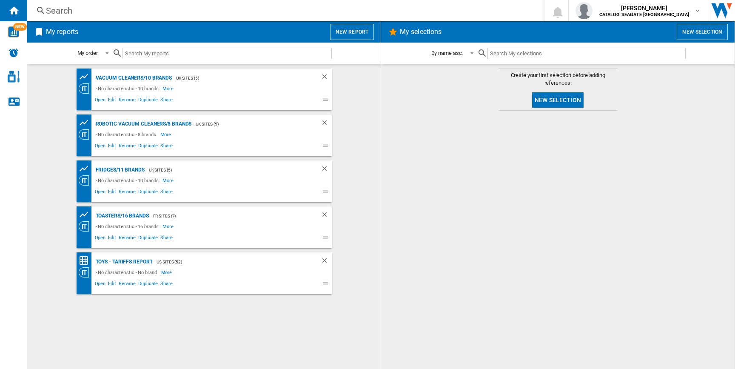
click at [355, 33] on button "New report" at bounding box center [352, 32] width 44 height 16
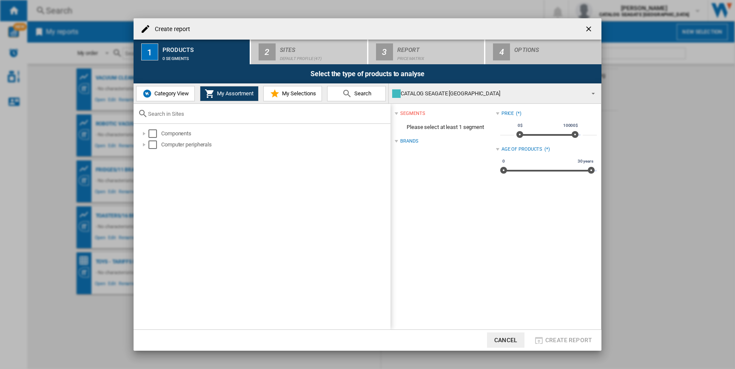
click at [172, 94] on span "Category View" at bounding box center [170, 93] width 37 height 6
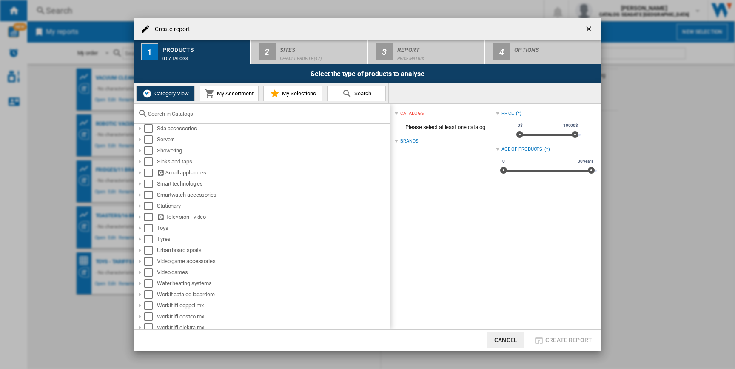
scroll to position [633, 0]
click at [186, 110] on div at bounding box center [262, 114] width 257 height 20
click at [190, 117] on input "text" at bounding box center [267, 114] width 238 height 6
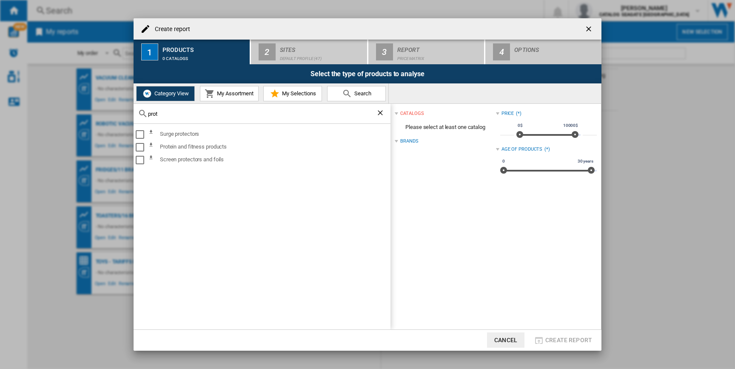
click at [160, 111] on input "prot" at bounding box center [262, 114] width 228 height 6
type input "prot"
click at [196, 146] on div "Protein and fitness products" at bounding box center [269, 147] width 241 height 10
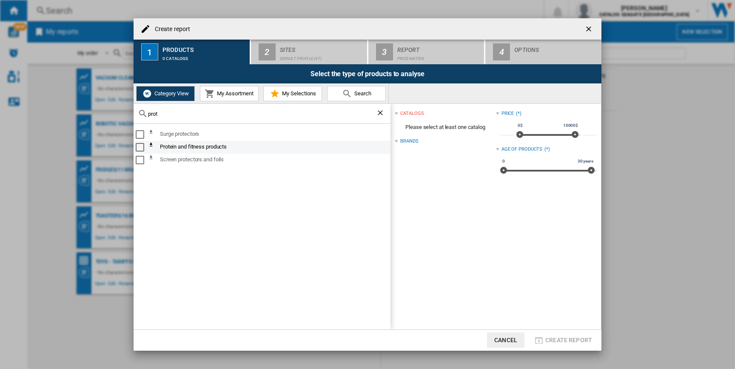
click at [140, 149] on div "Select" at bounding box center [140, 147] width 9 height 9
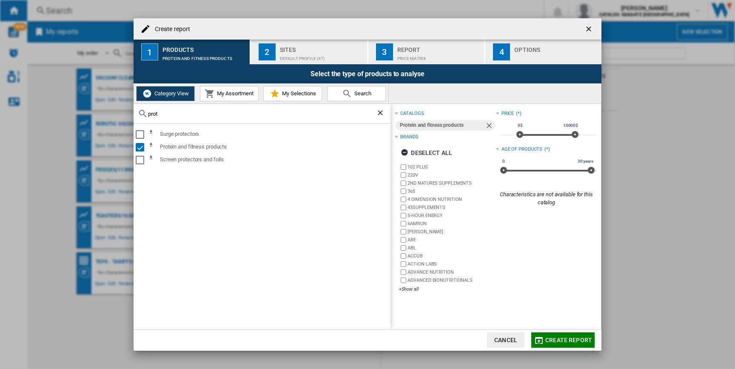
click at [383, 112] on ng-md-icon "Clear search" at bounding box center [381, 114] width 10 height 10
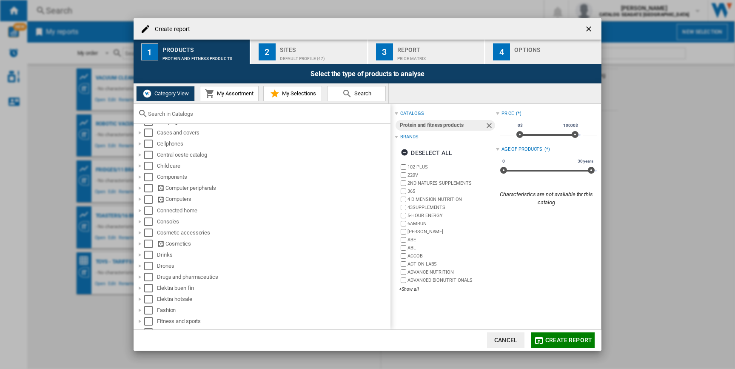
scroll to position [105, 0]
click at [139, 253] on div at bounding box center [140, 250] width 9 height 9
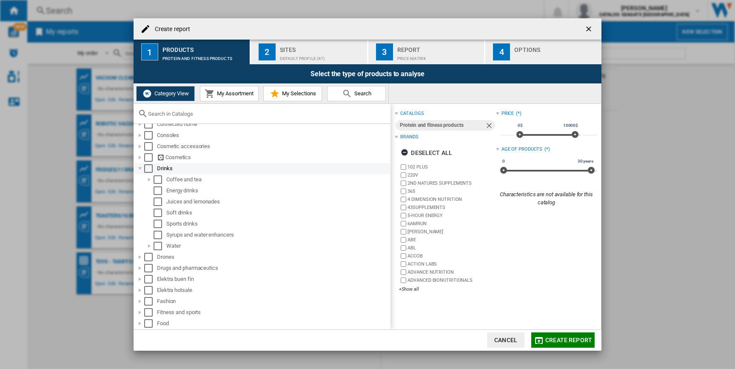
scroll to position [190, 0]
click at [157, 188] on div "Select" at bounding box center [158, 187] width 9 height 9
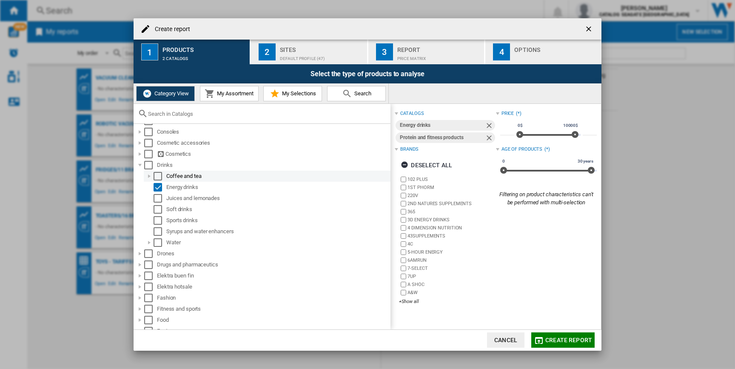
click at [149, 177] on div at bounding box center [149, 176] width 9 height 9
click at [158, 219] on div "Select" at bounding box center [158, 220] width 9 height 9
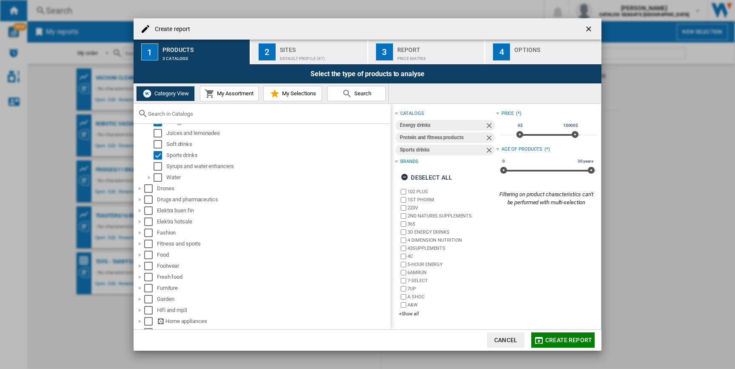
scroll to position [258, 0]
click at [140, 198] on div at bounding box center [140, 197] width 9 height 9
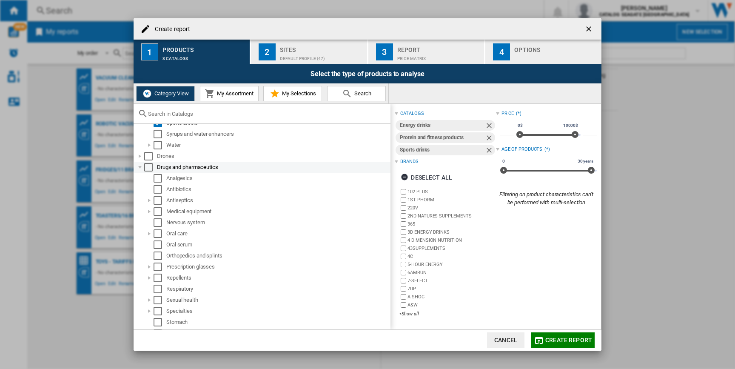
scroll to position [282, 0]
click at [140, 174] on div at bounding box center [140, 173] width 9 height 9
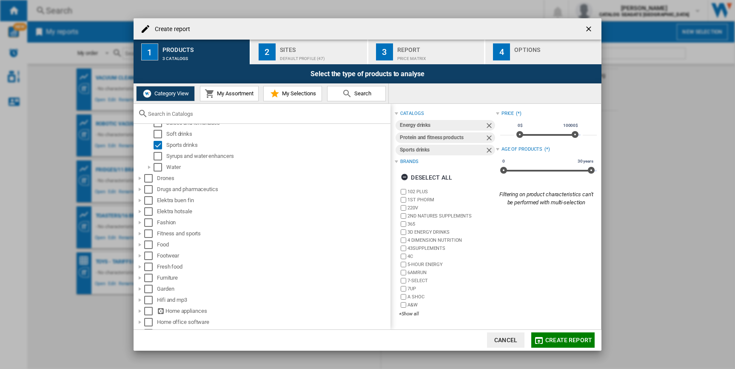
scroll to position [283, 0]
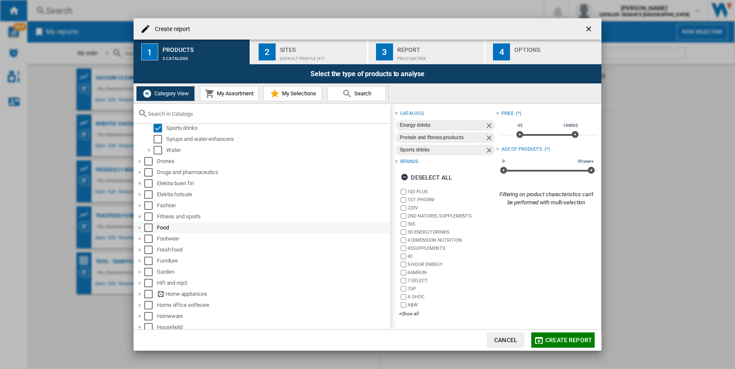
click at [140, 226] on div at bounding box center [140, 227] width 9 height 9
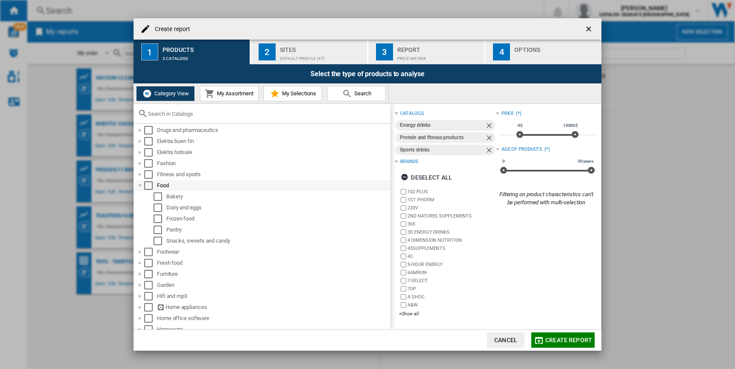
scroll to position [329, 0]
click at [141, 184] on div at bounding box center [140, 181] width 9 height 9
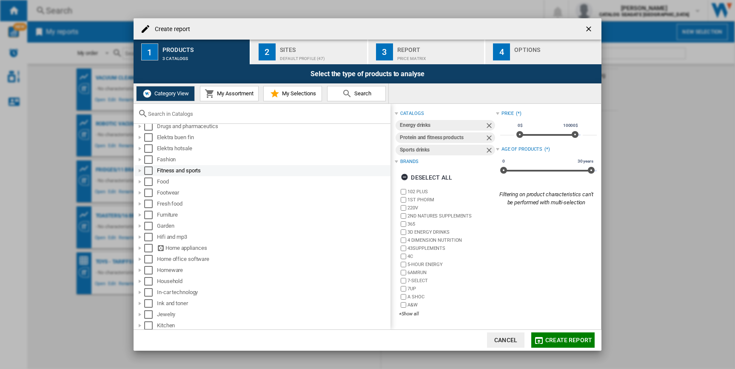
click at [140, 172] on div at bounding box center [140, 170] width 9 height 9
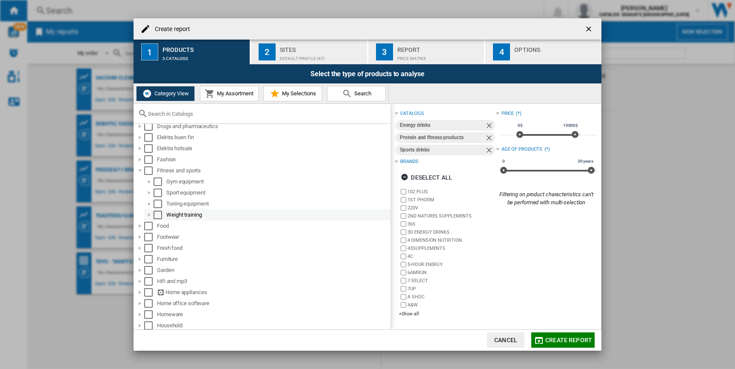
click at [149, 214] on div at bounding box center [149, 215] width 9 height 9
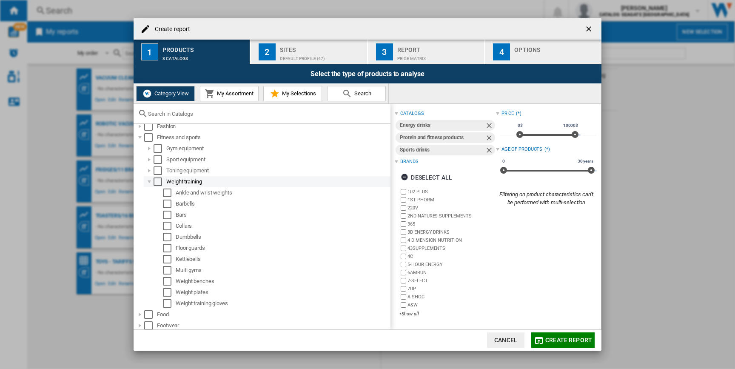
scroll to position [358, 0]
click at [150, 184] on div at bounding box center [149, 185] width 9 height 9
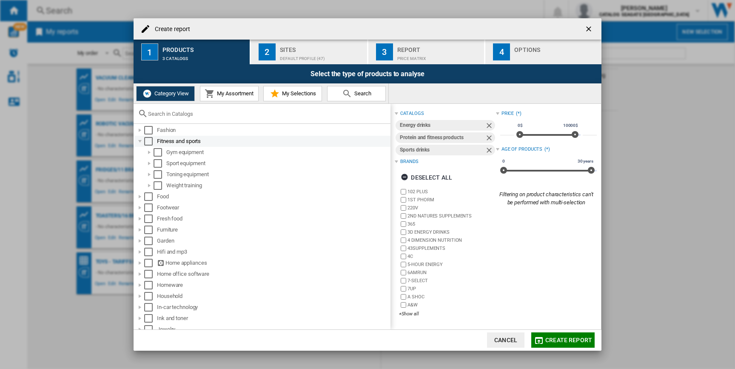
click at [137, 142] on div at bounding box center [140, 141] width 9 height 9
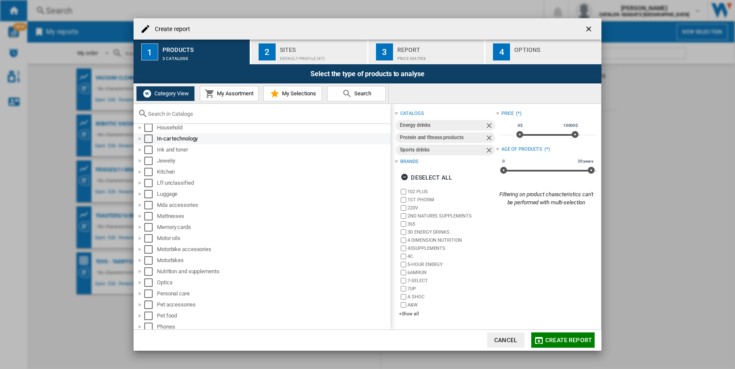
scroll to position [487, 0]
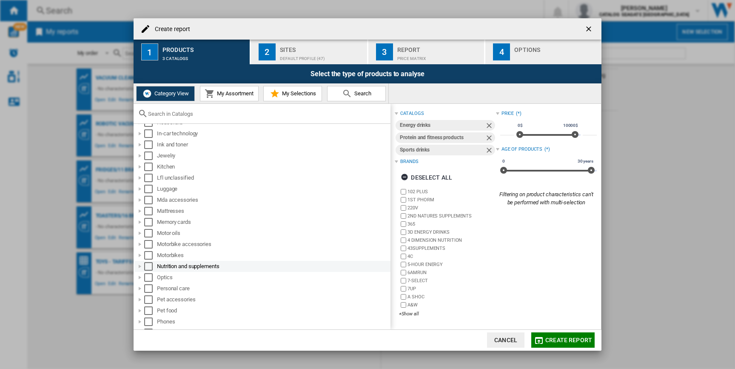
click at [140, 268] on div at bounding box center [140, 266] width 9 height 9
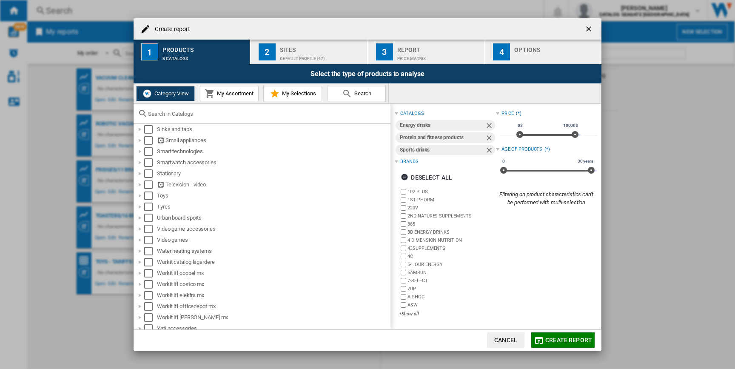
scroll to position [774, 0]
click at [284, 55] on div "Default profile (47)" at bounding box center [322, 56] width 84 height 9
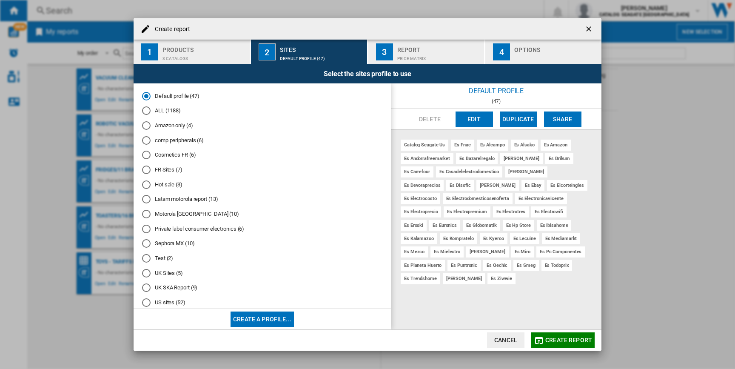
scroll to position [15, 0]
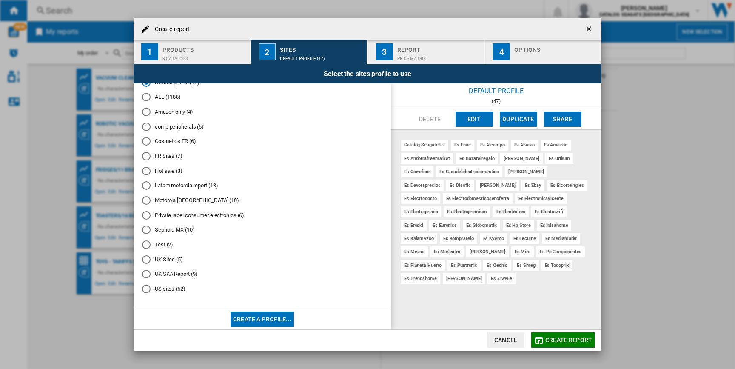
click at [146, 291] on div "US sites (52)" at bounding box center [146, 289] width 9 height 9
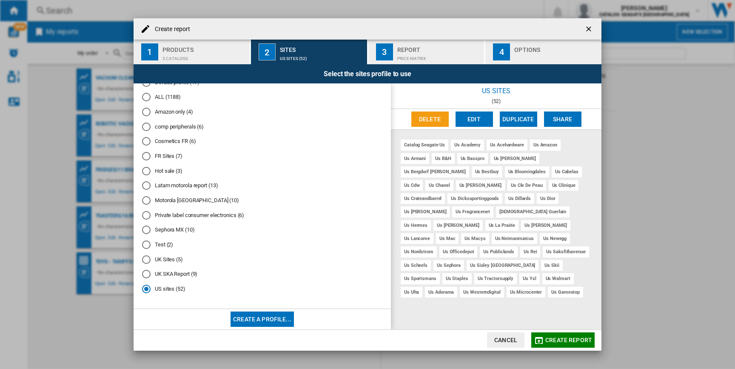
click at [560, 344] on button "Create report" at bounding box center [563, 339] width 63 height 15
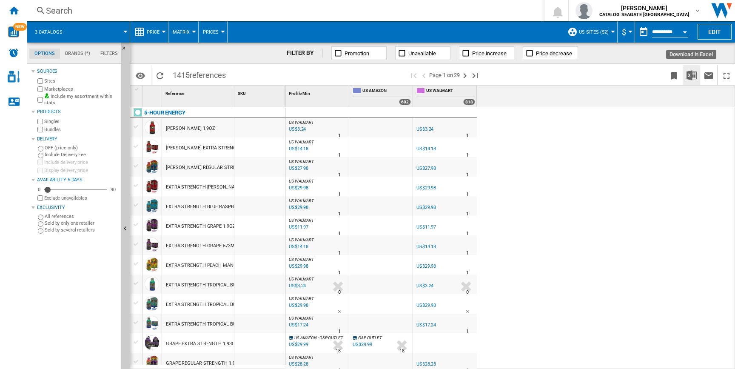
click at [690, 72] on img "Download in Excel" at bounding box center [692, 75] width 10 height 10
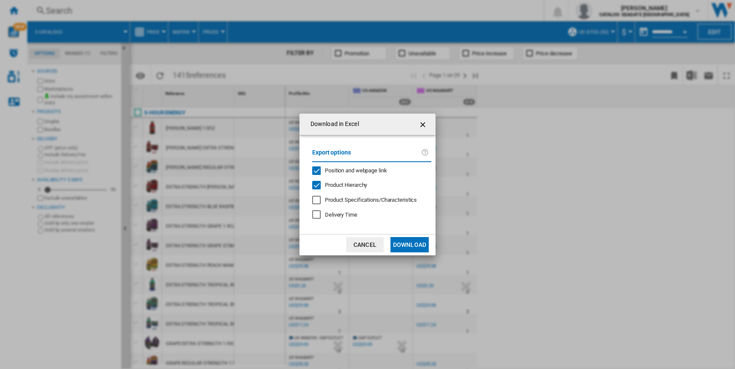
click at [405, 243] on button "Download" at bounding box center [410, 244] width 38 height 15
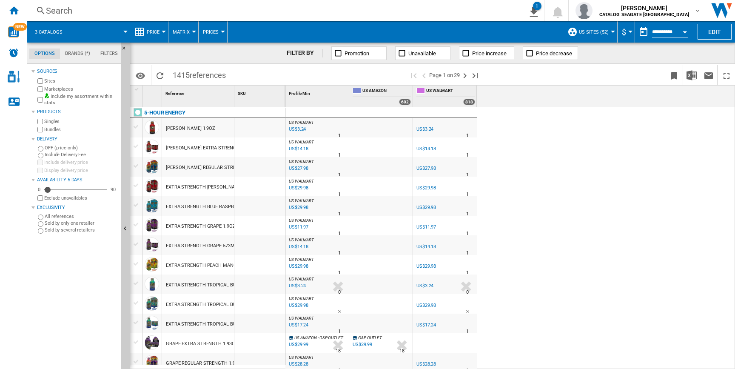
click at [686, 32] on div "Open calendar" at bounding box center [685, 32] width 4 height 2
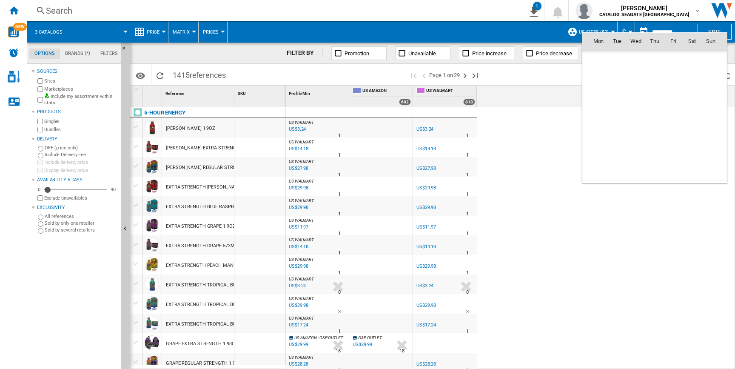
scroll to position [4060, 0]
click at [517, 233] on div at bounding box center [367, 184] width 735 height 369
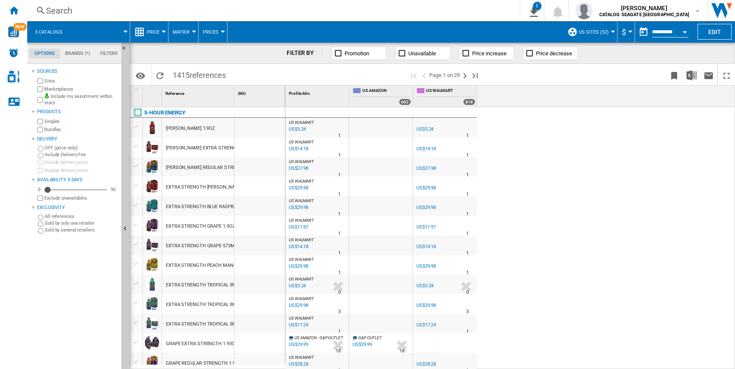
click at [122, 22] on span at bounding box center [99, 31] width 51 height 21
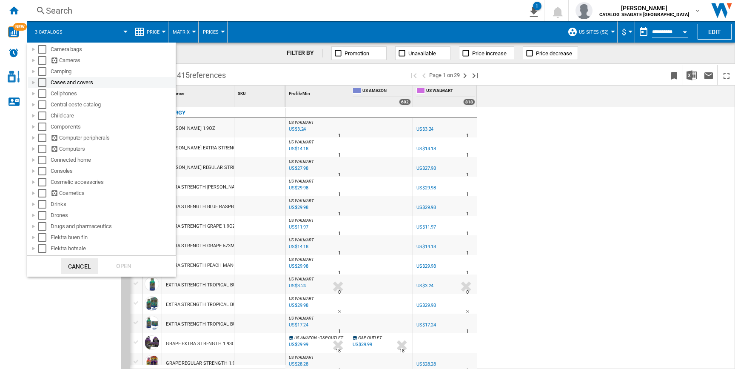
scroll to position [117, 0]
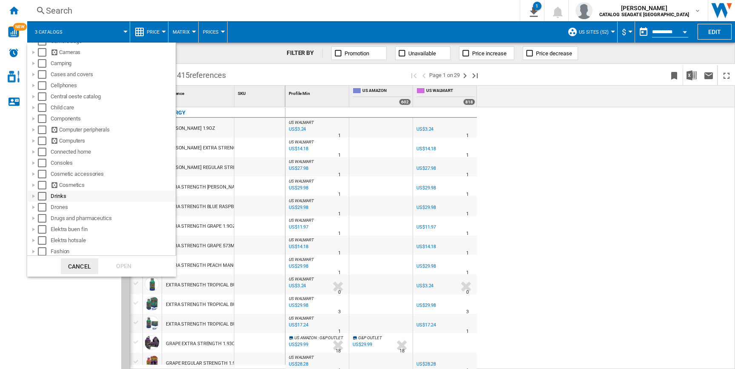
click at [34, 196] on div at bounding box center [33, 196] width 9 height 9
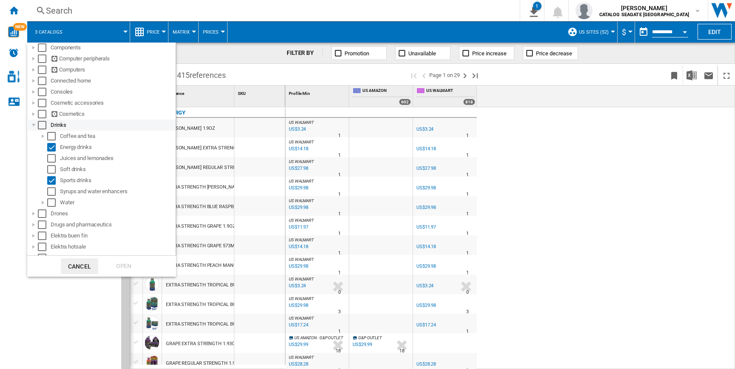
scroll to position [189, 0]
